Goal: Information Seeking & Learning: Learn about a topic

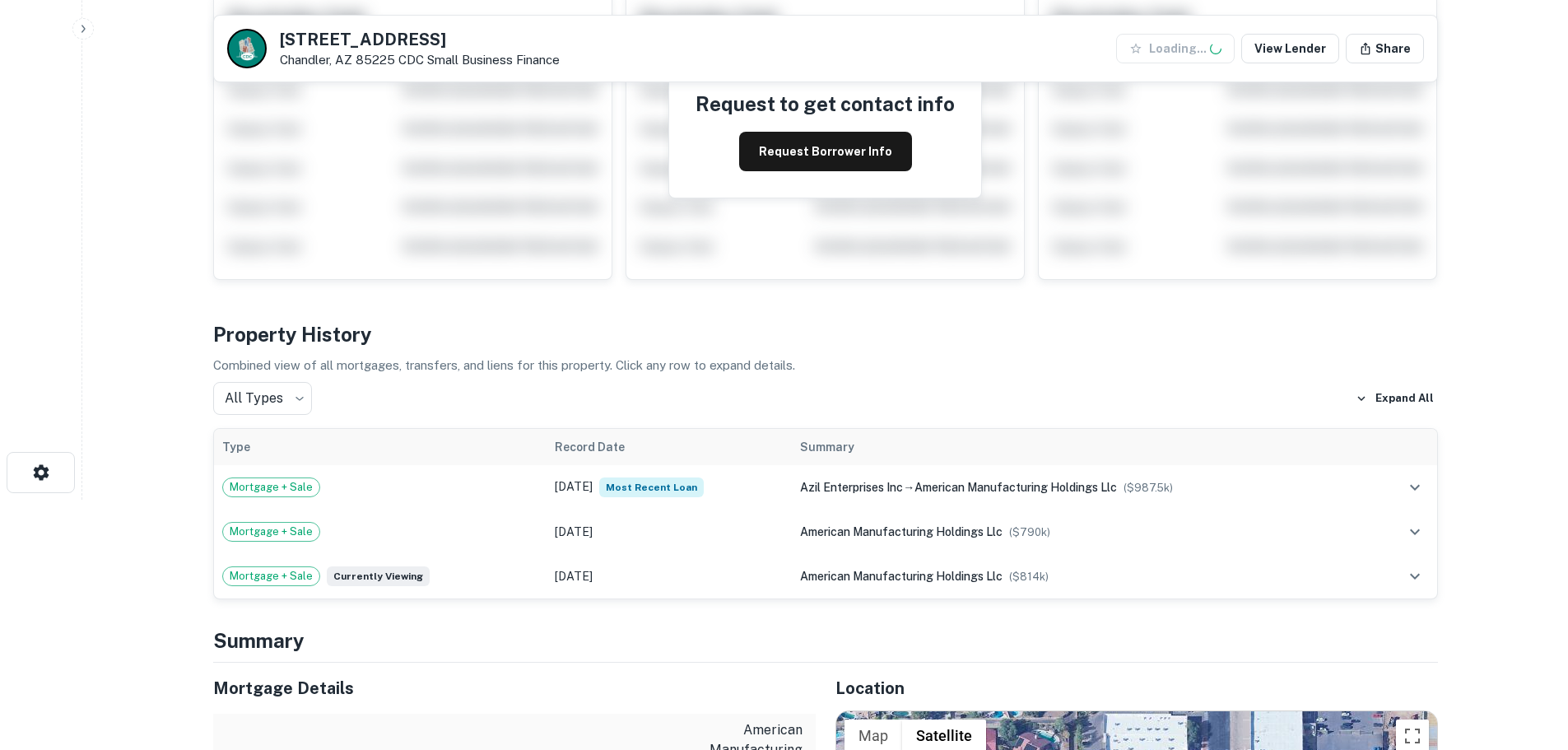
scroll to position [494, 0]
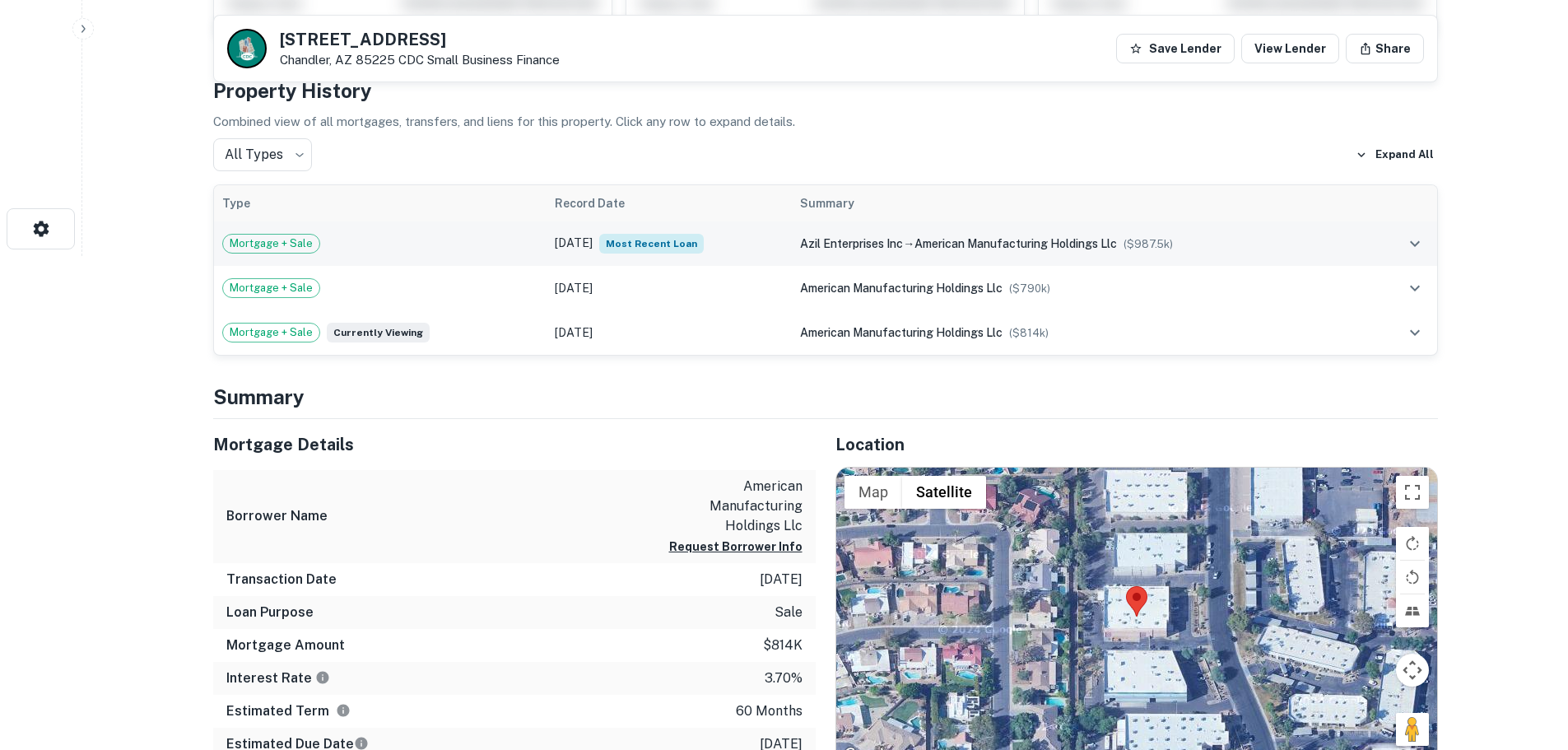
click at [742, 248] on td "Jan 23, 2020 Most Recent Loan" at bounding box center [669, 243] width 246 height 44
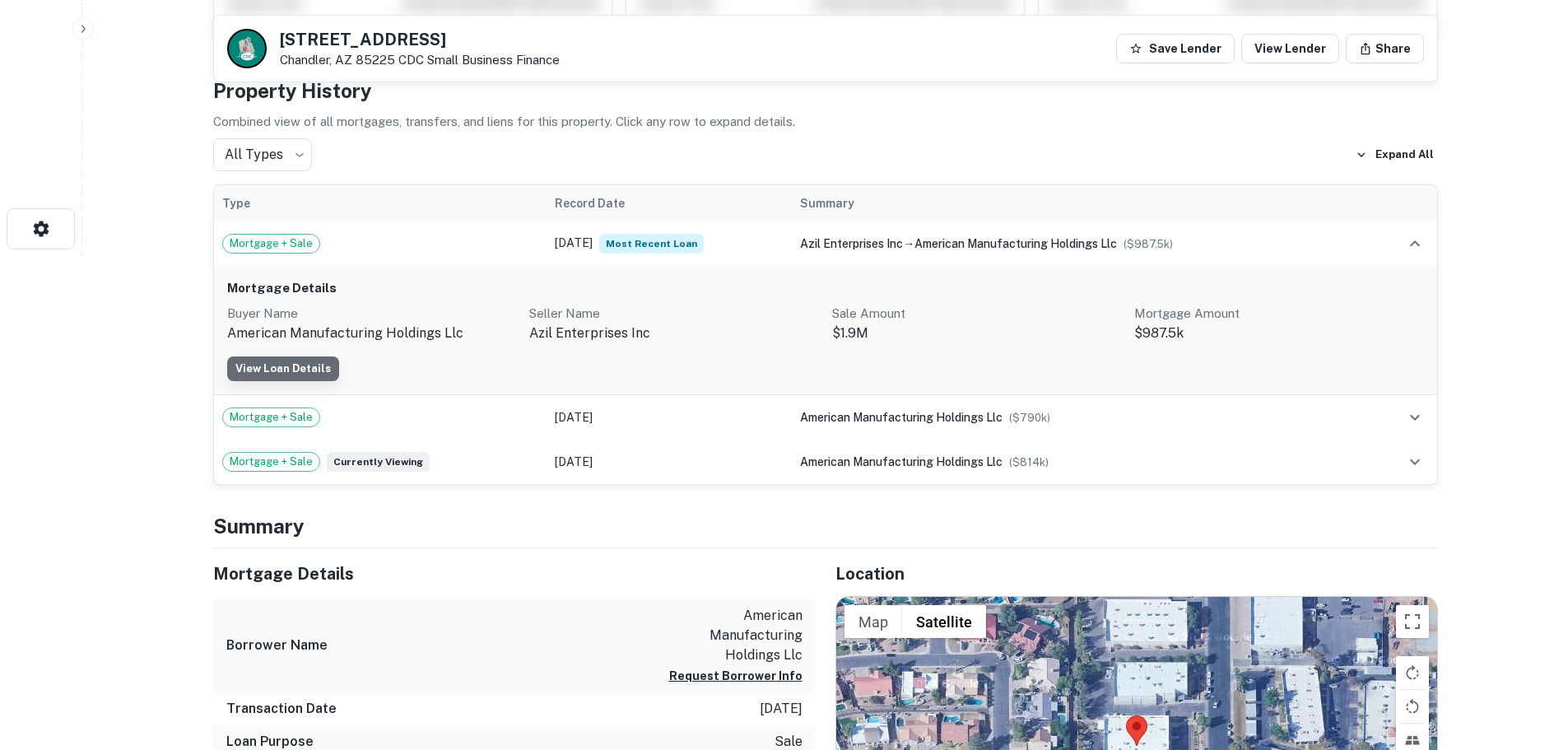
click at [317, 378] on link "View Loan Details" at bounding box center [283, 368] width 112 height 24
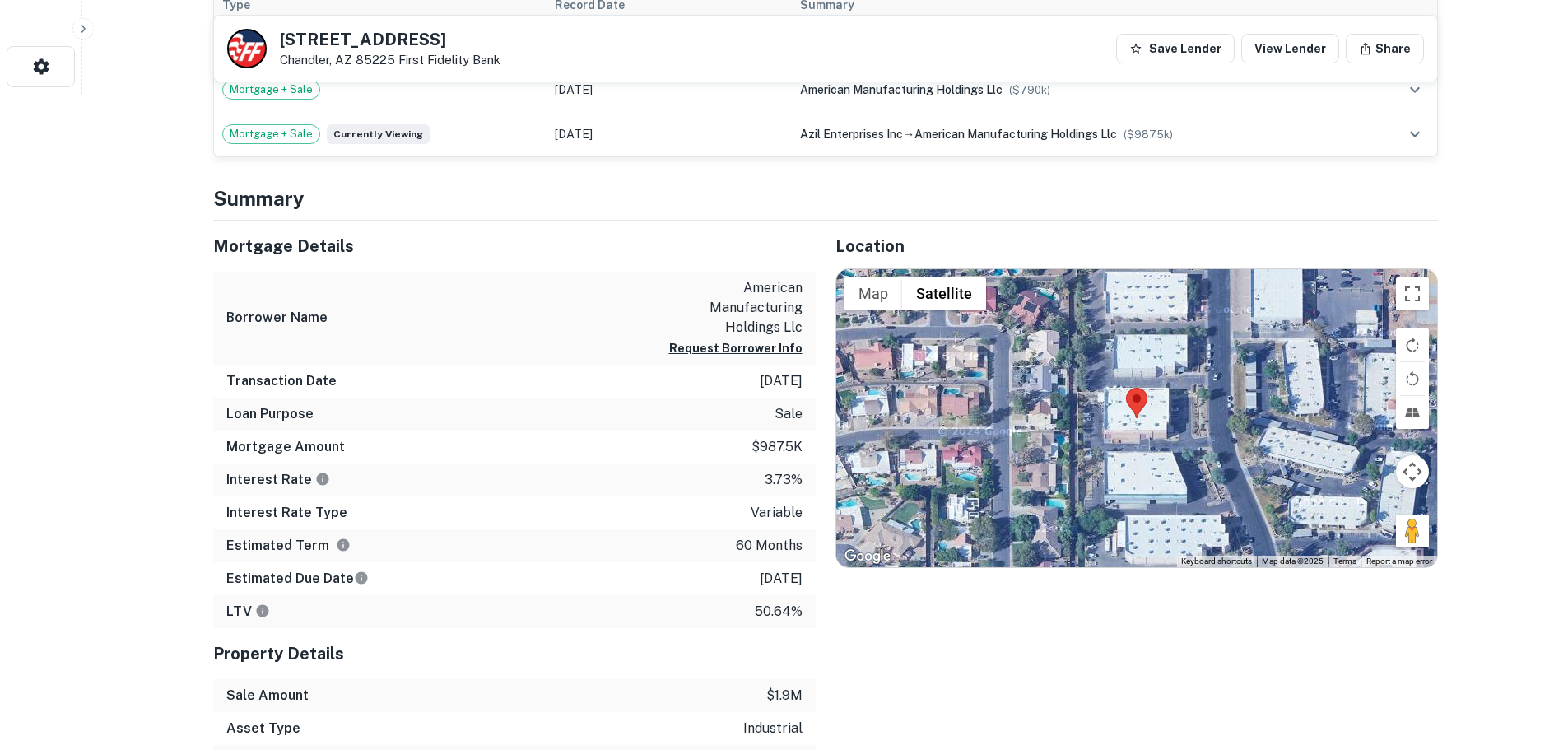
scroll to position [823, 0]
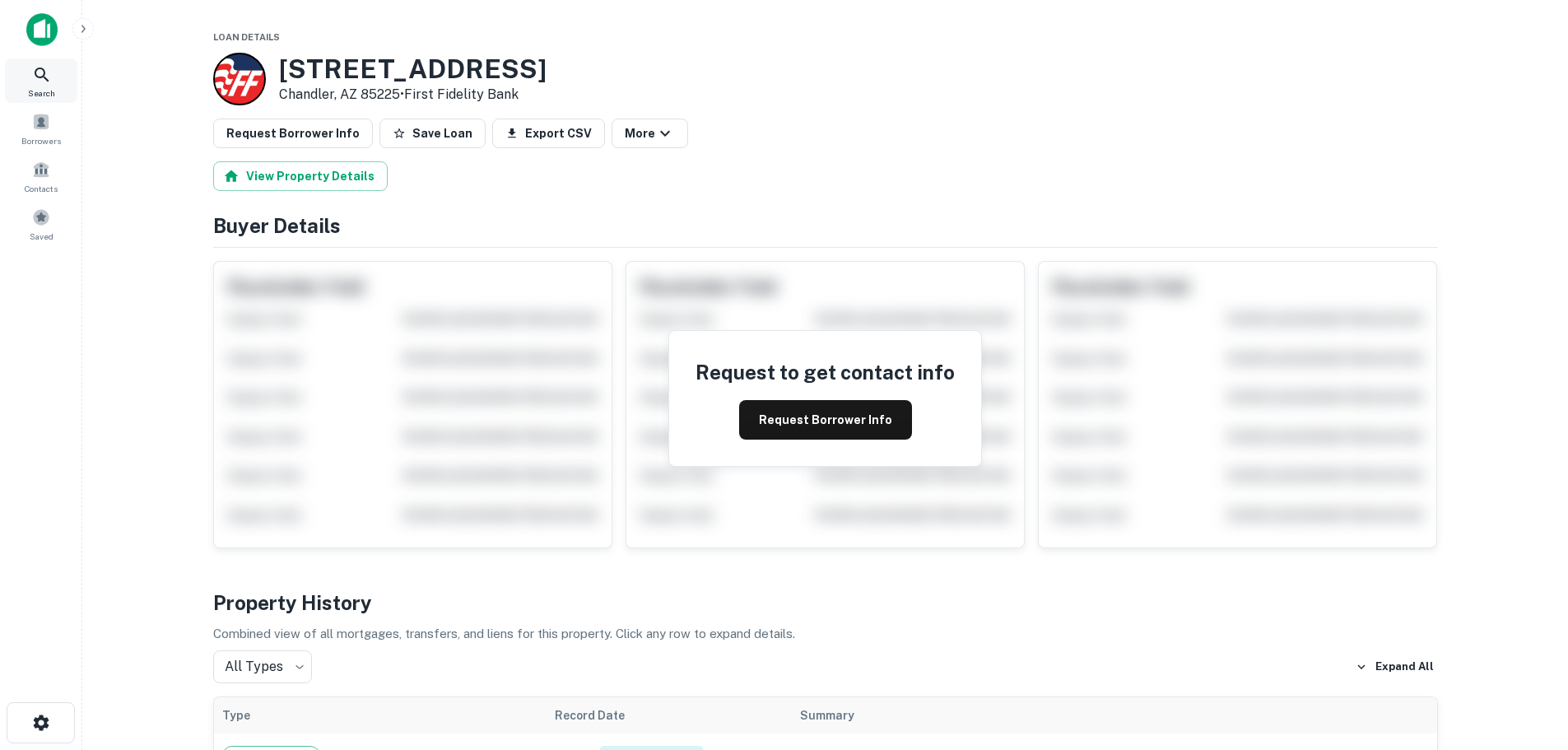
click at [39, 68] on icon at bounding box center [41, 74] width 14 height 14
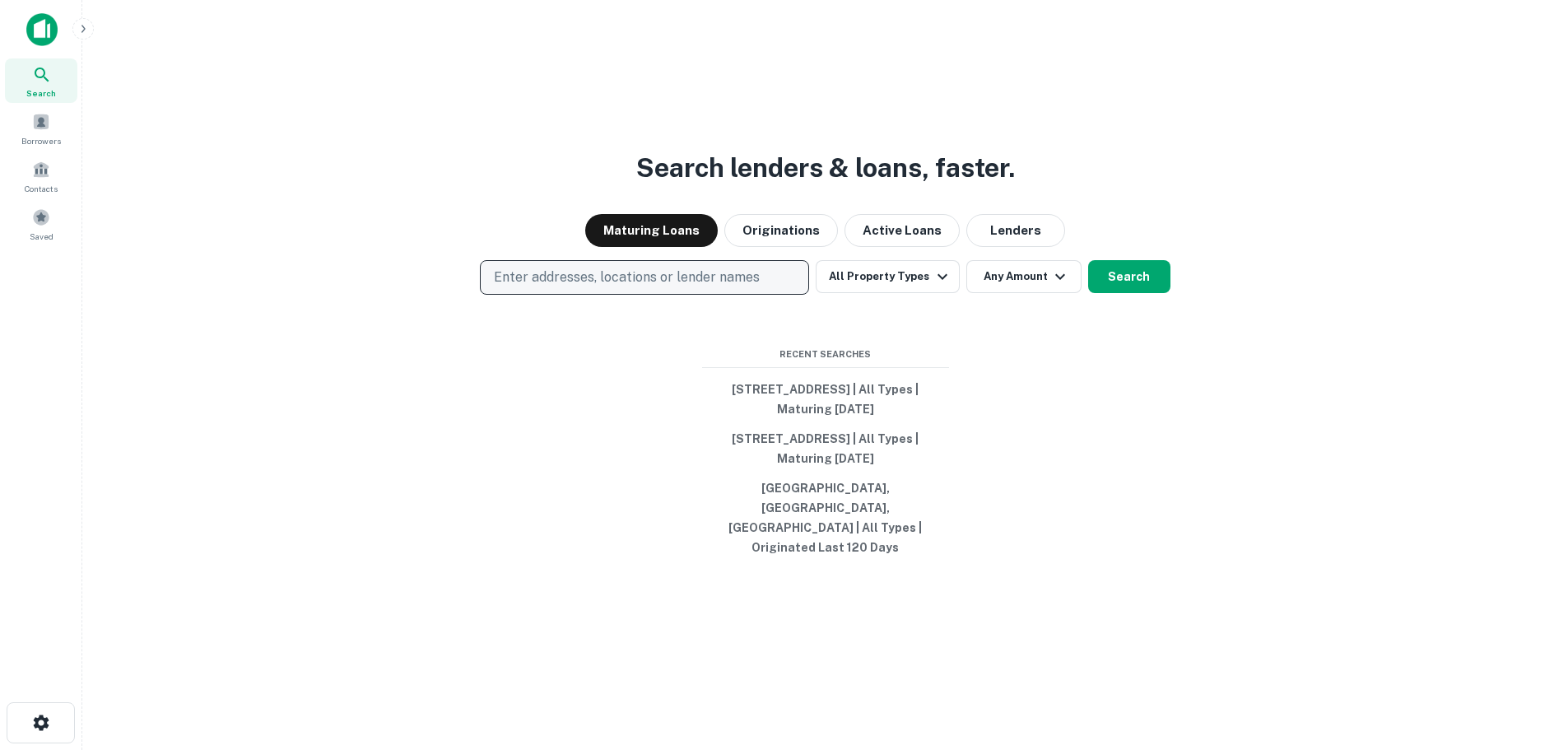
click at [633, 287] on p "Enter addresses, locations or lender names" at bounding box center [627, 278] width 266 height 20
type input "**********"
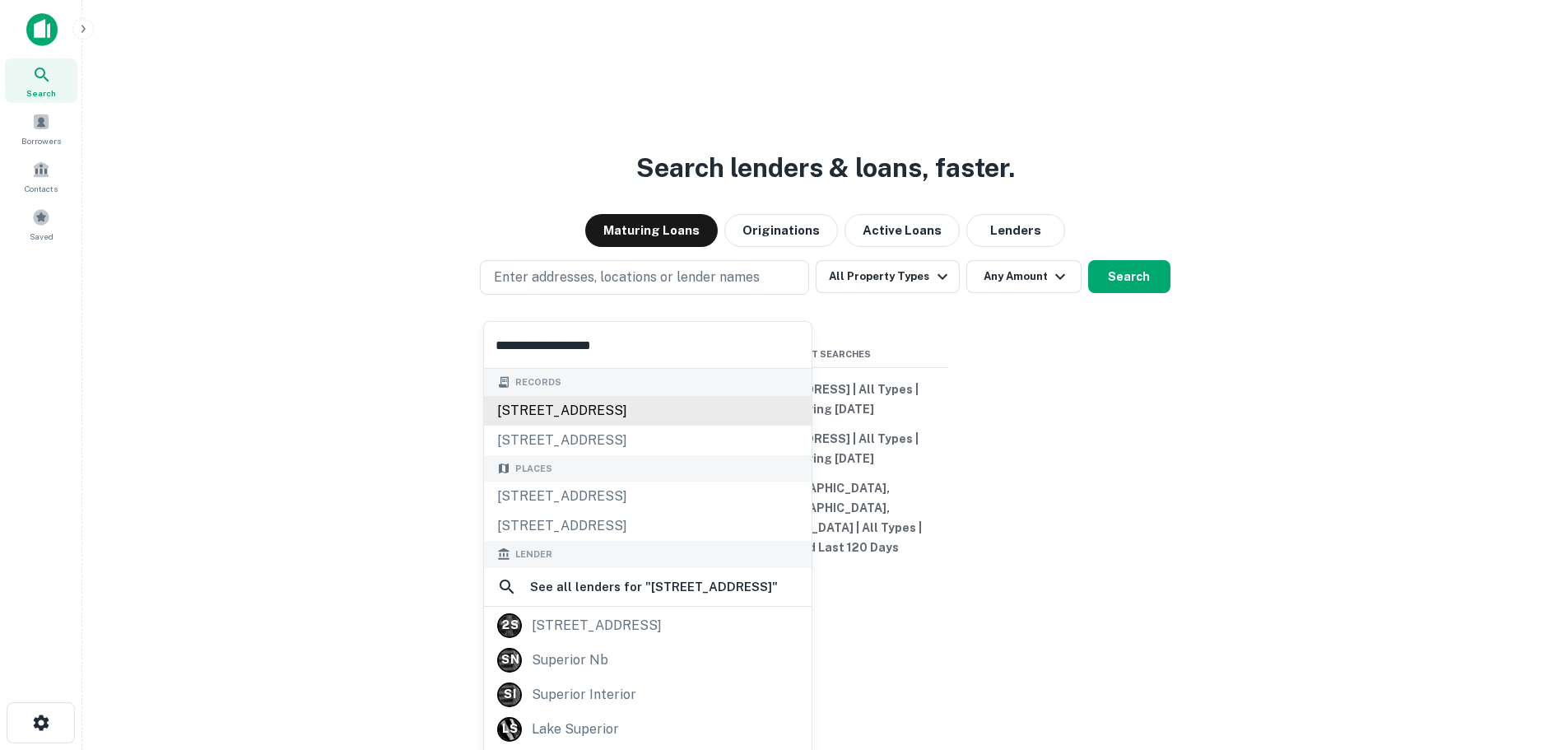
click at [632, 417] on div "3639 e clarendon ave, phoenix, az, 85018" at bounding box center [648, 410] width 327 height 29
